Goal: Task Accomplishment & Management: Use online tool/utility

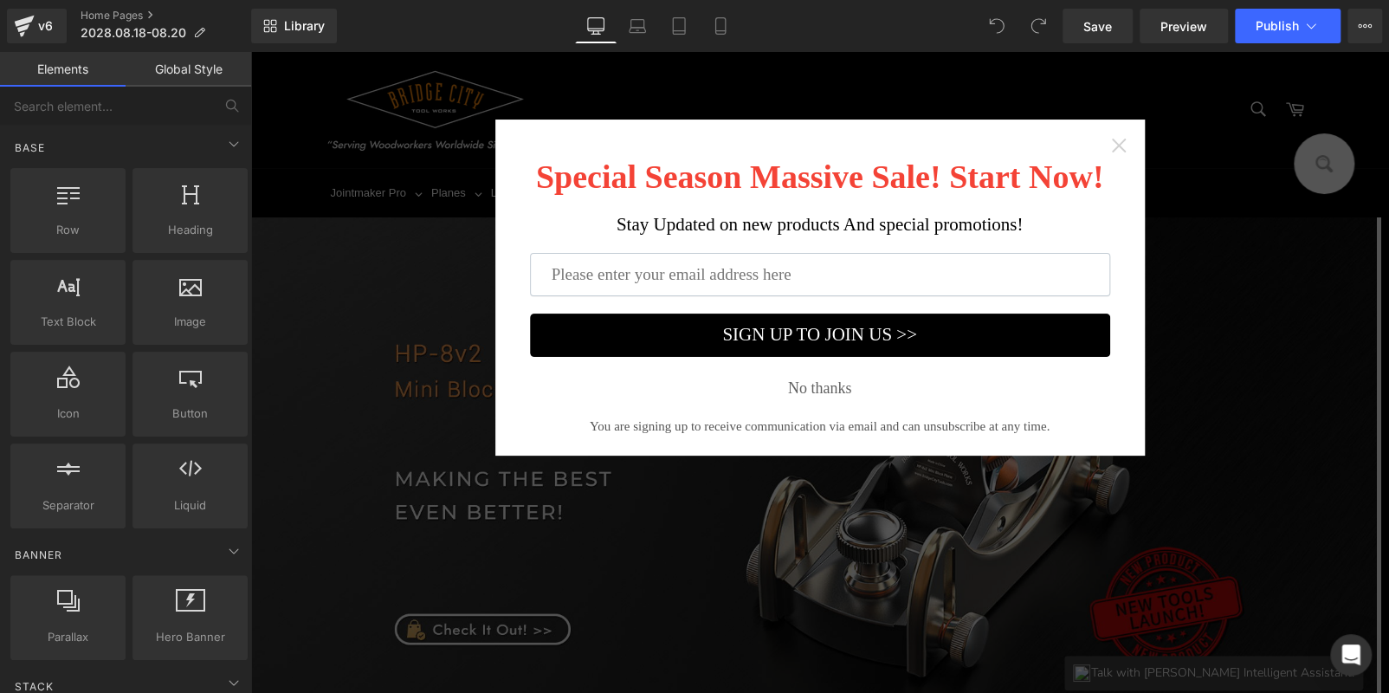
click at [1119, 145] on icon "Close widget" at bounding box center [1118, 145] width 17 height 17
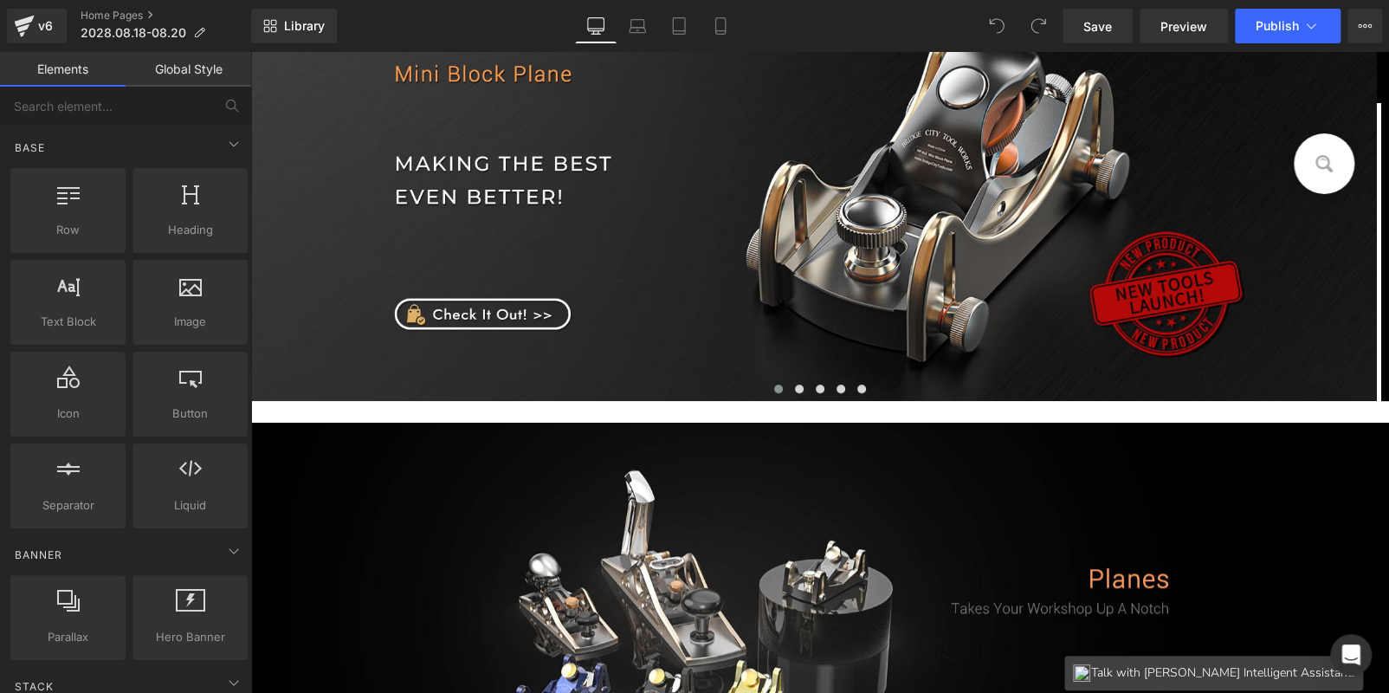
scroll to position [345, 0]
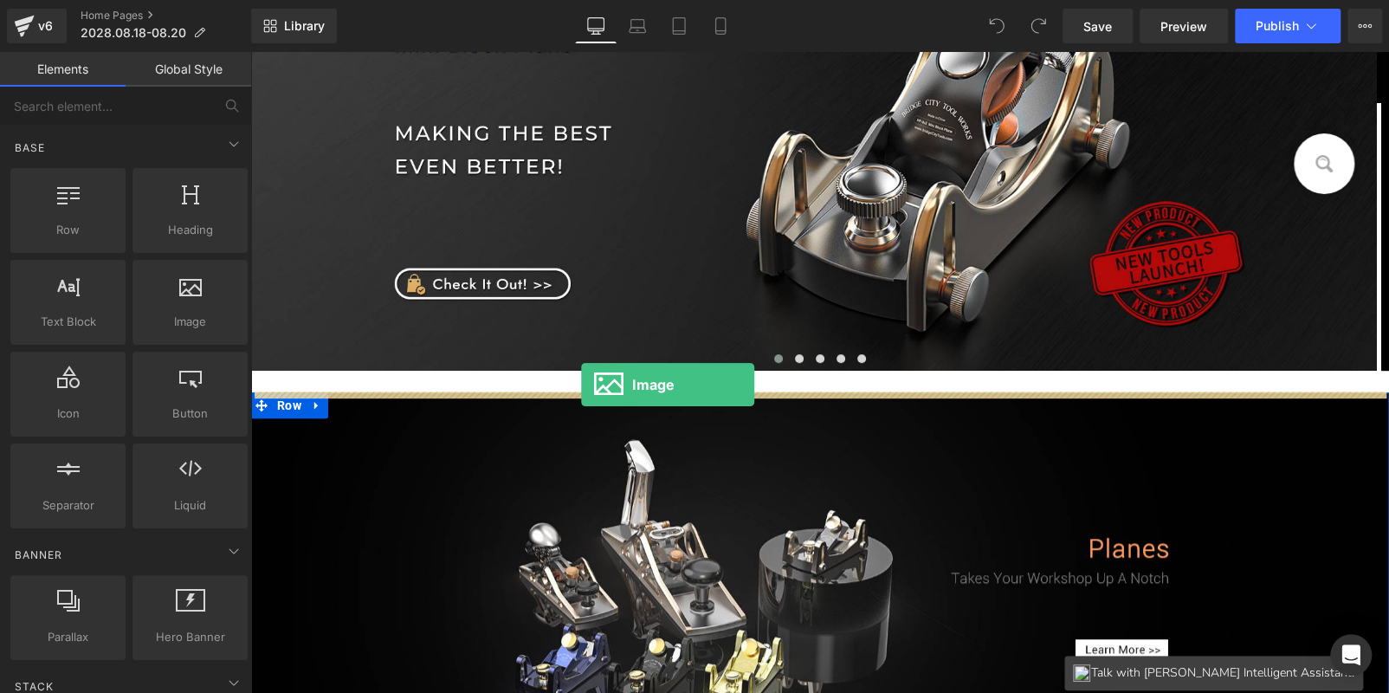
drag, startPoint x: 497, startPoint y: 355, endPoint x: 581, endPoint y: 384, distance: 89.0
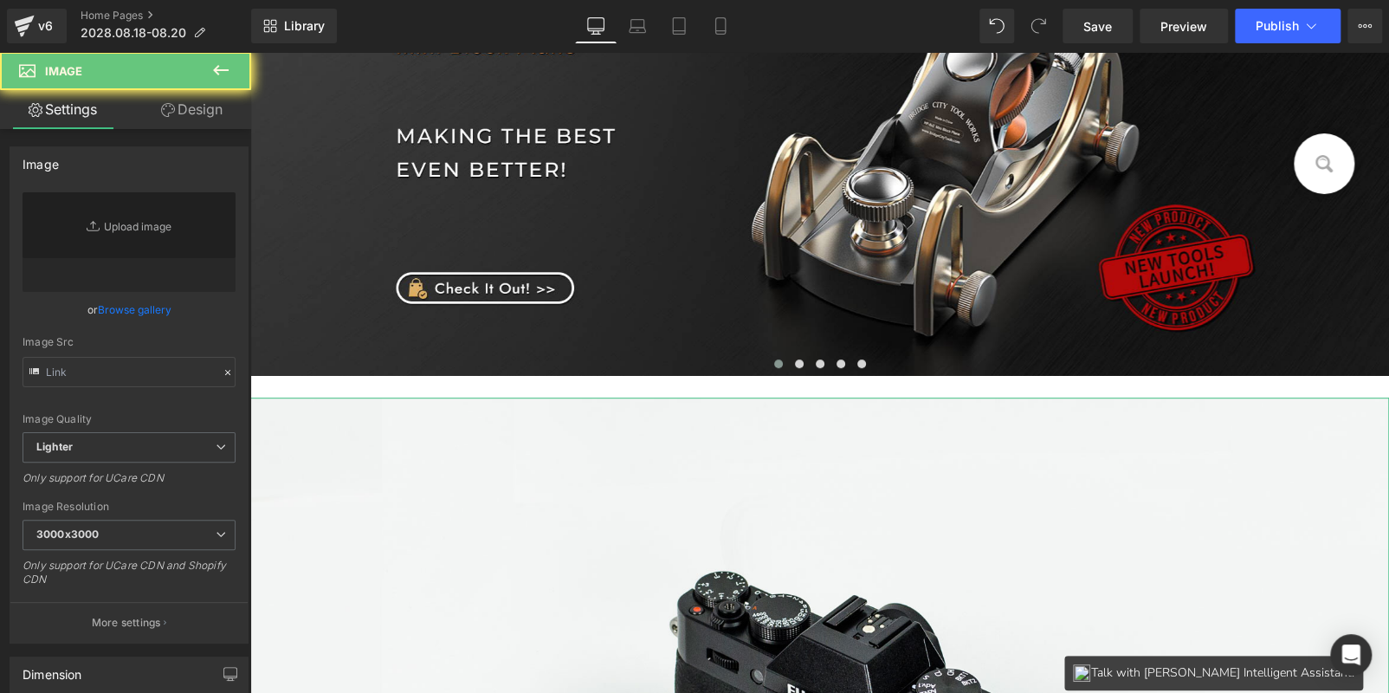
click at [197, 112] on link "Design" at bounding box center [192, 109] width 126 height 39
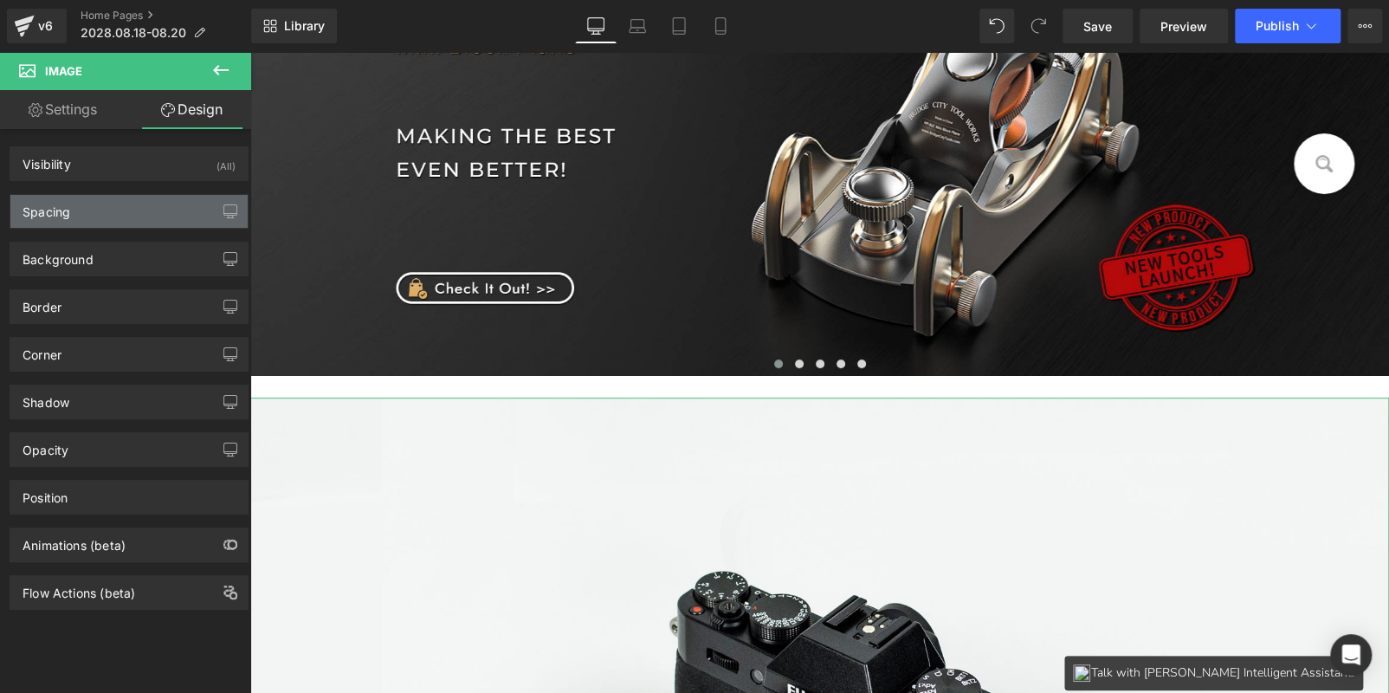
click at [144, 208] on div "Spacing" at bounding box center [128, 211] width 237 height 33
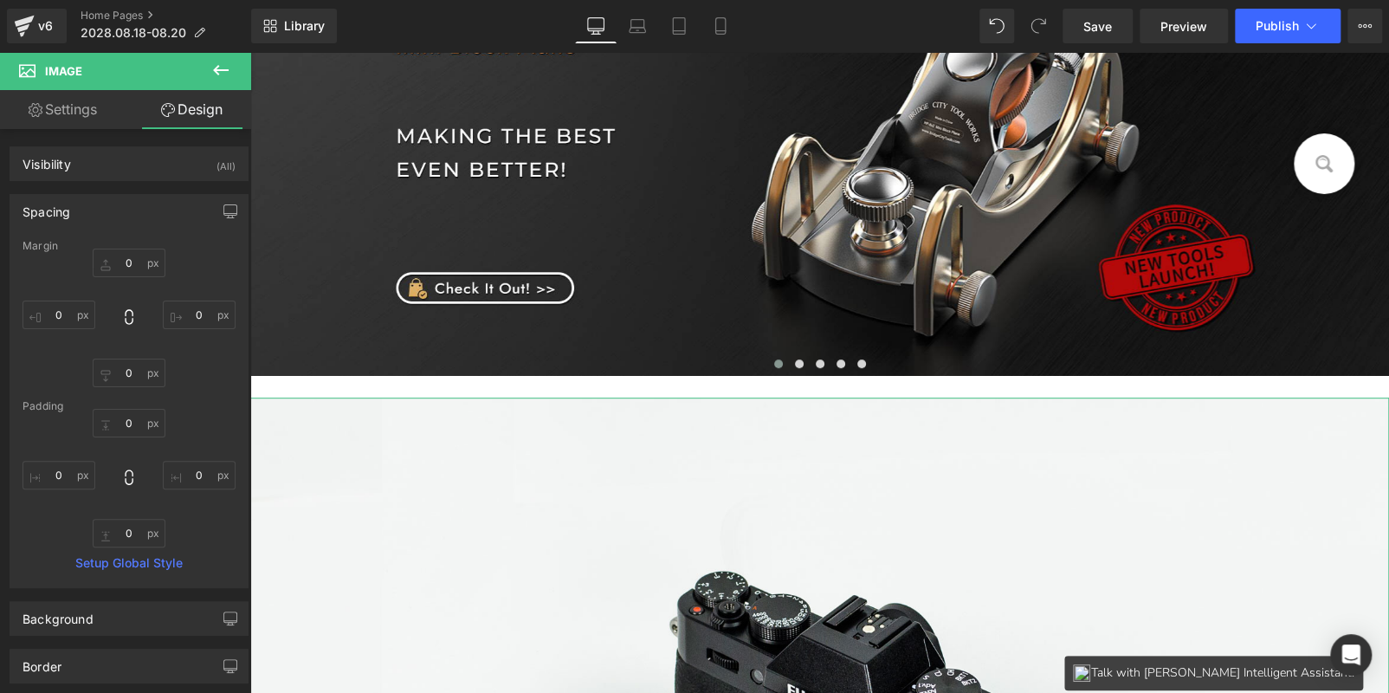
type input "0"
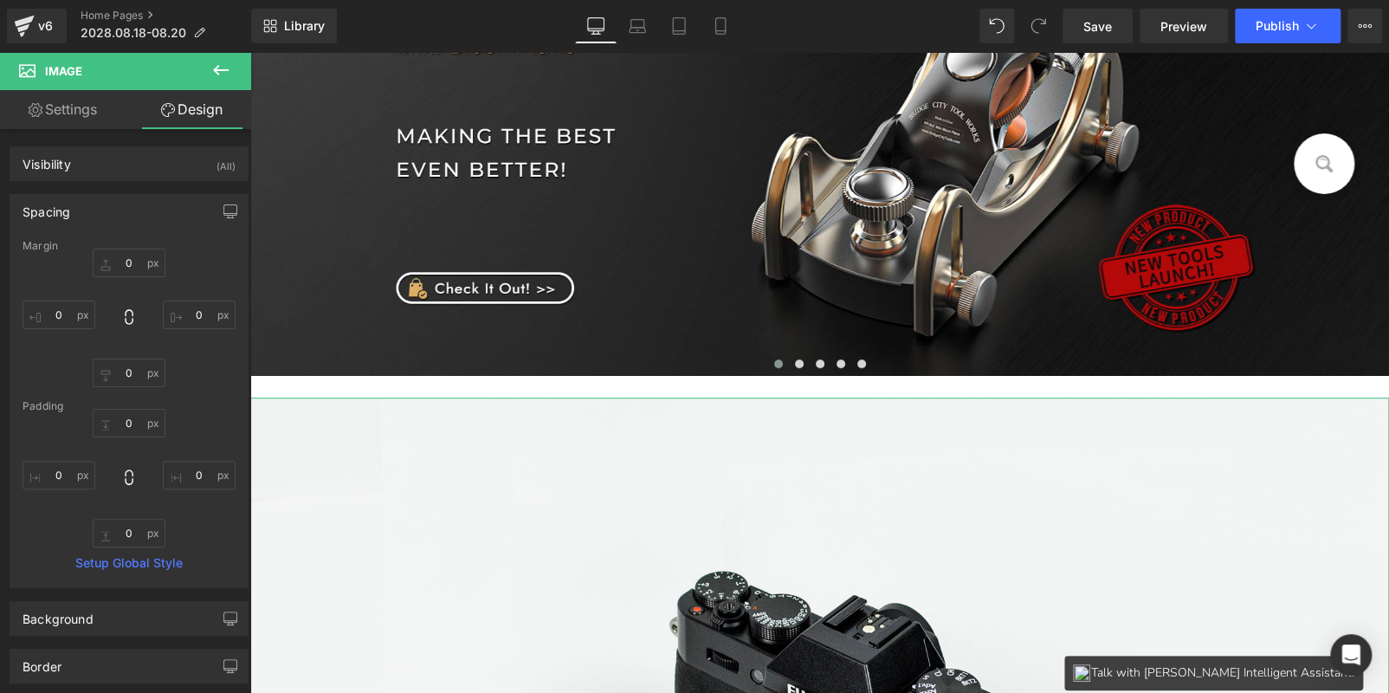
type input "0"
click at [145, 371] on input "0" at bounding box center [129, 372] width 73 height 29
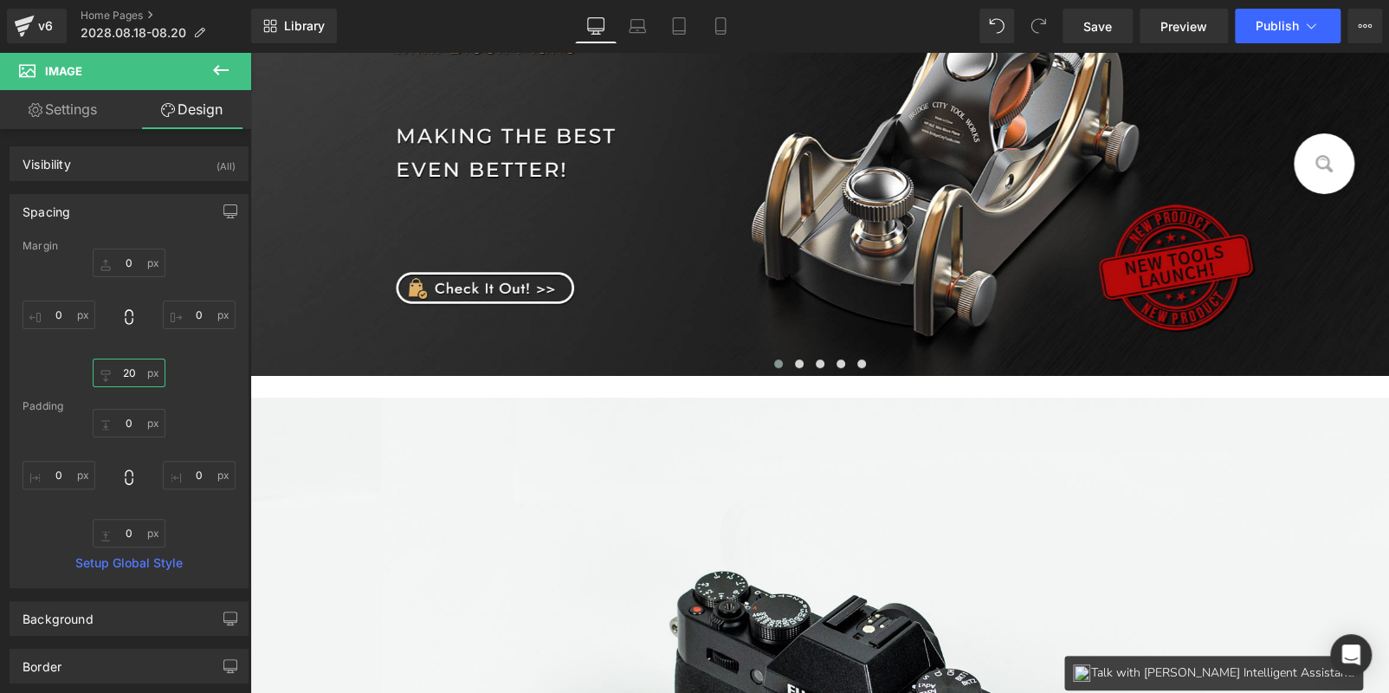
scroll to position [1039, 0]
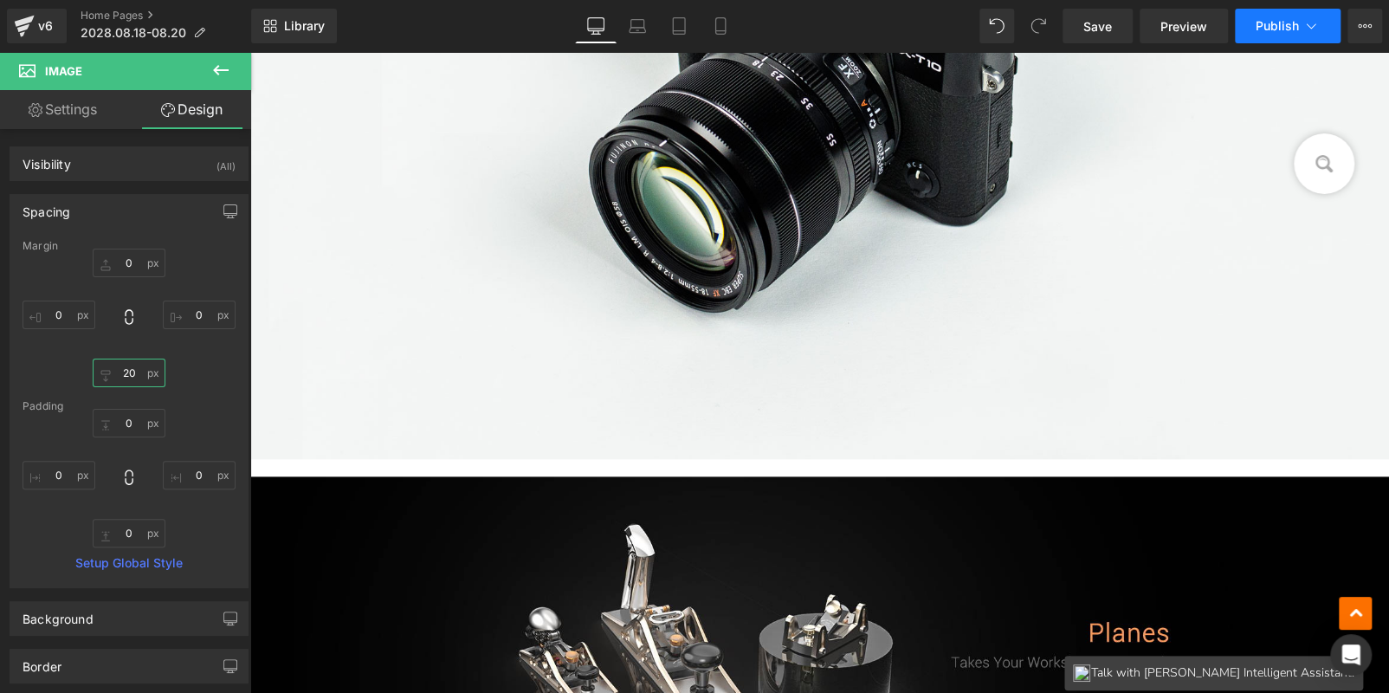
type input "20"
click at [1305, 24] on icon at bounding box center [1310, 25] width 17 height 17
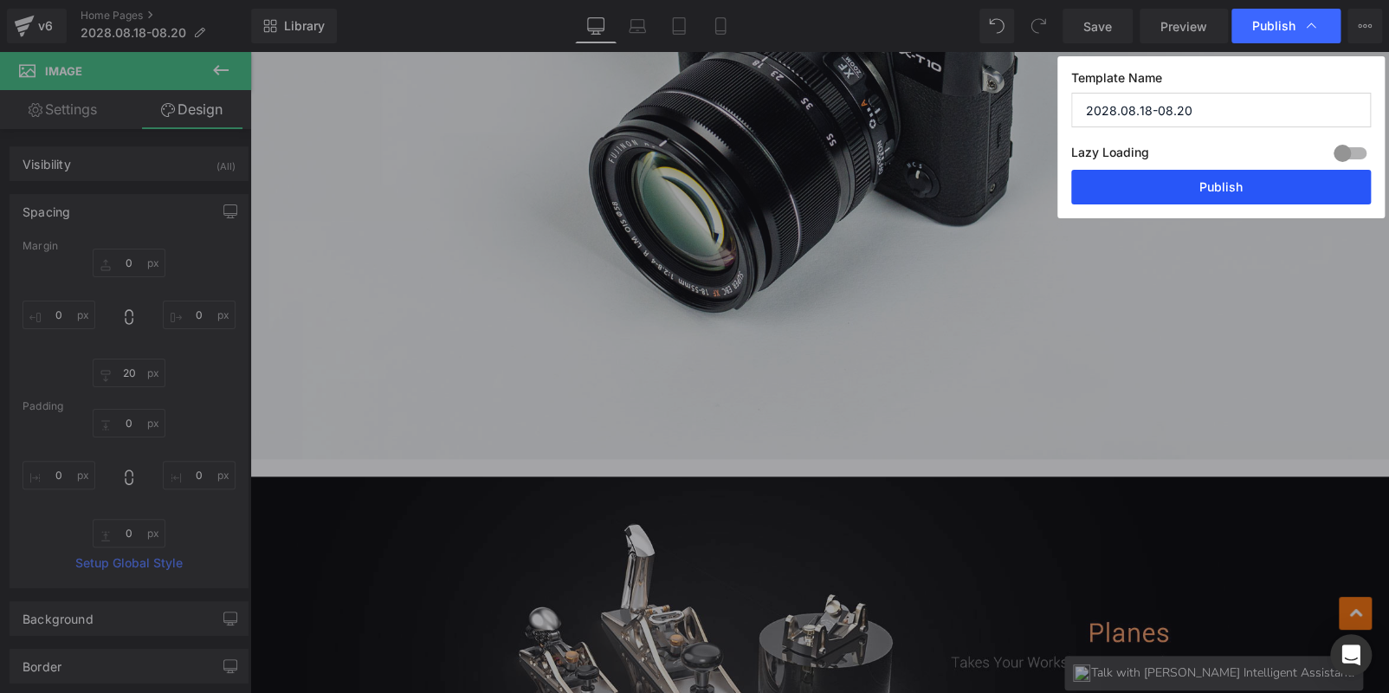
click at [1224, 200] on button "Publish" at bounding box center [1221, 187] width 300 height 35
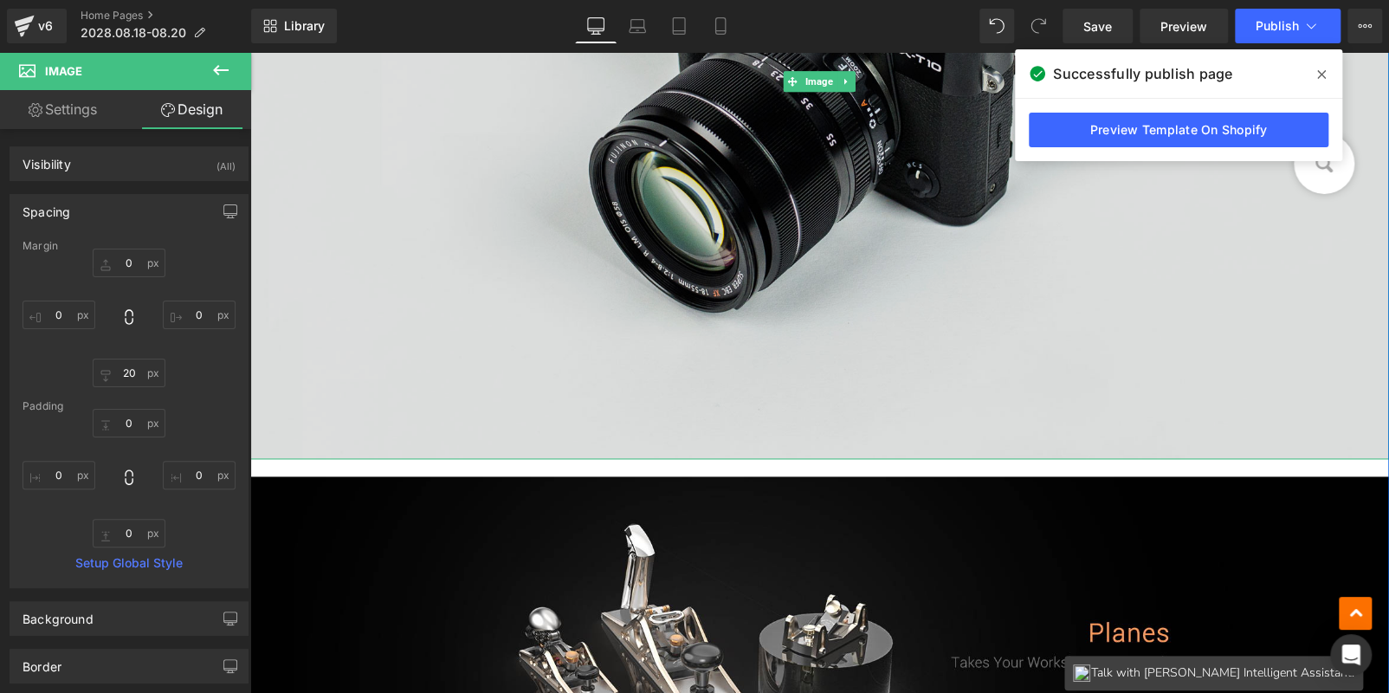
scroll to position [519, 0]
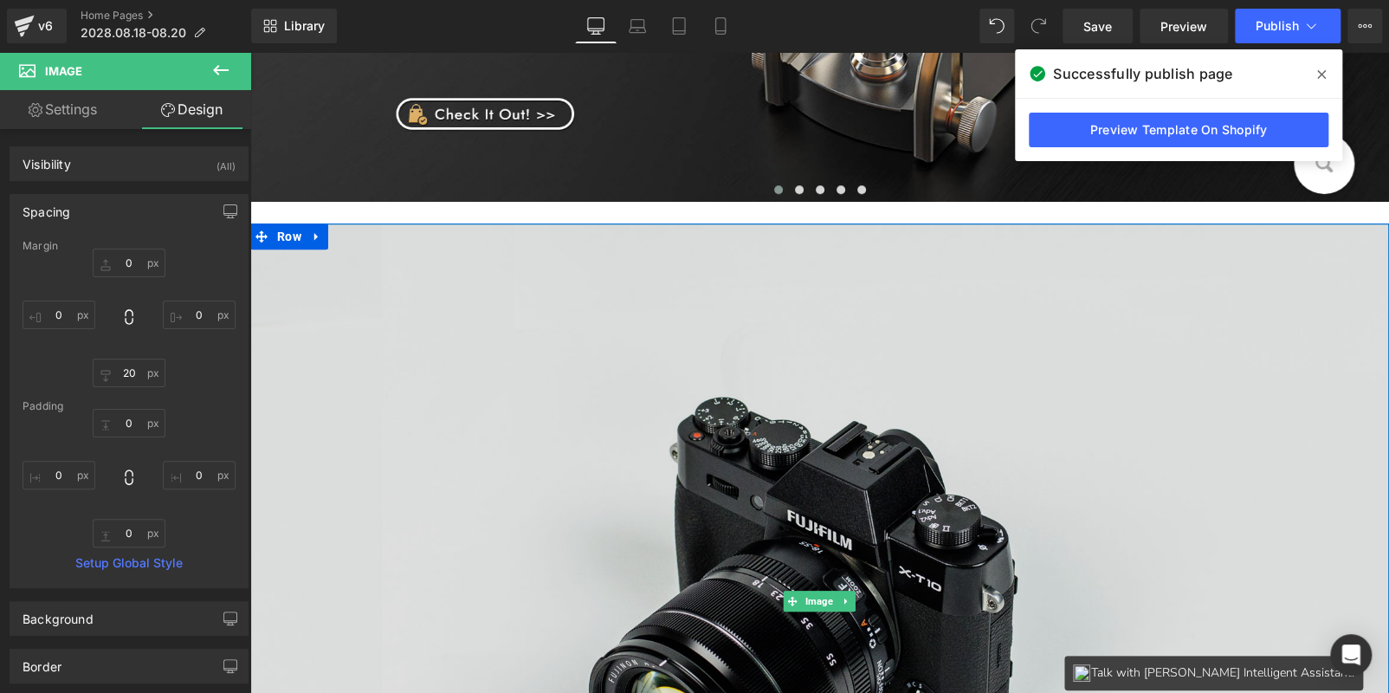
click at [659, 384] on img at bounding box center [819, 600] width 1138 height 754
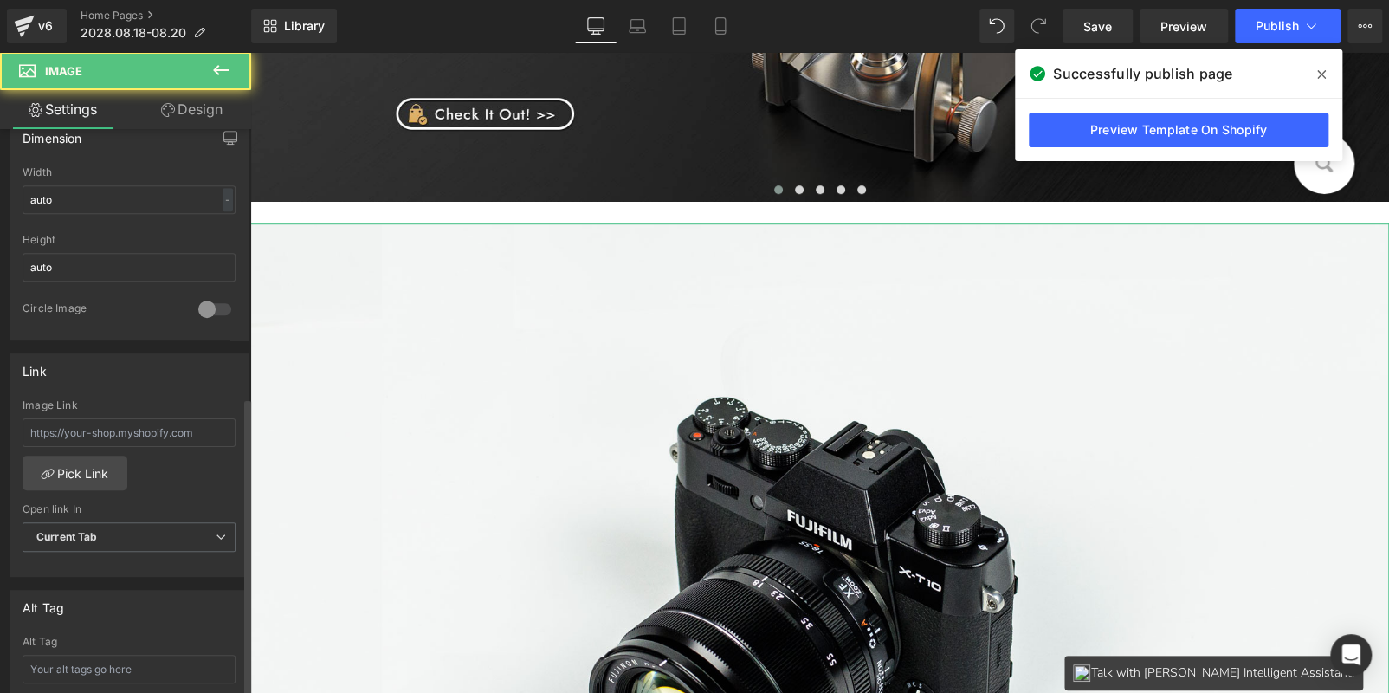
scroll to position [606, 0]
